Goal: Transaction & Acquisition: Subscribe to service/newsletter

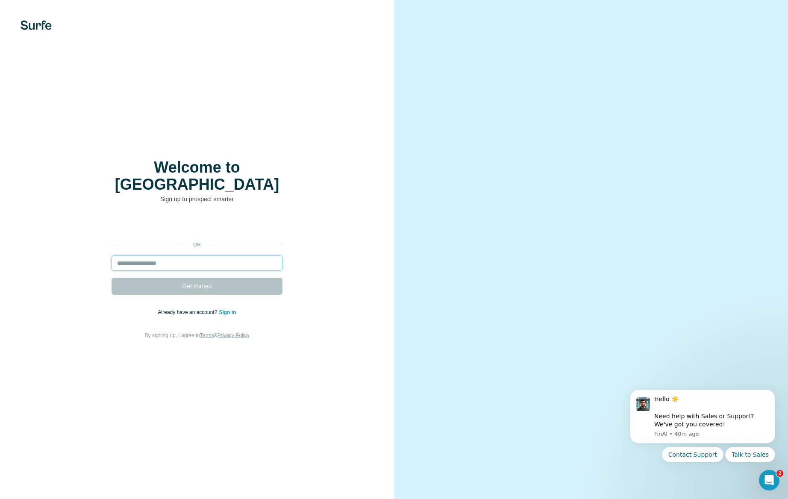
click at [151, 255] on input "email" at bounding box center [196, 262] width 171 height 15
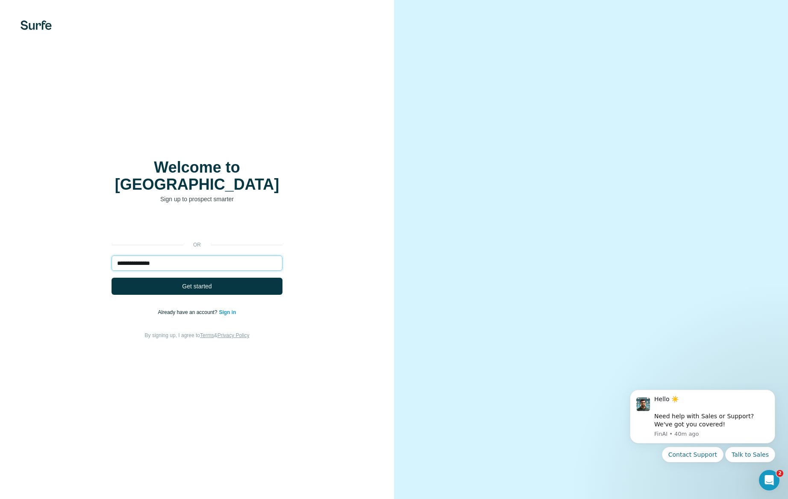
type input "**********"
